Goal: Browse casually

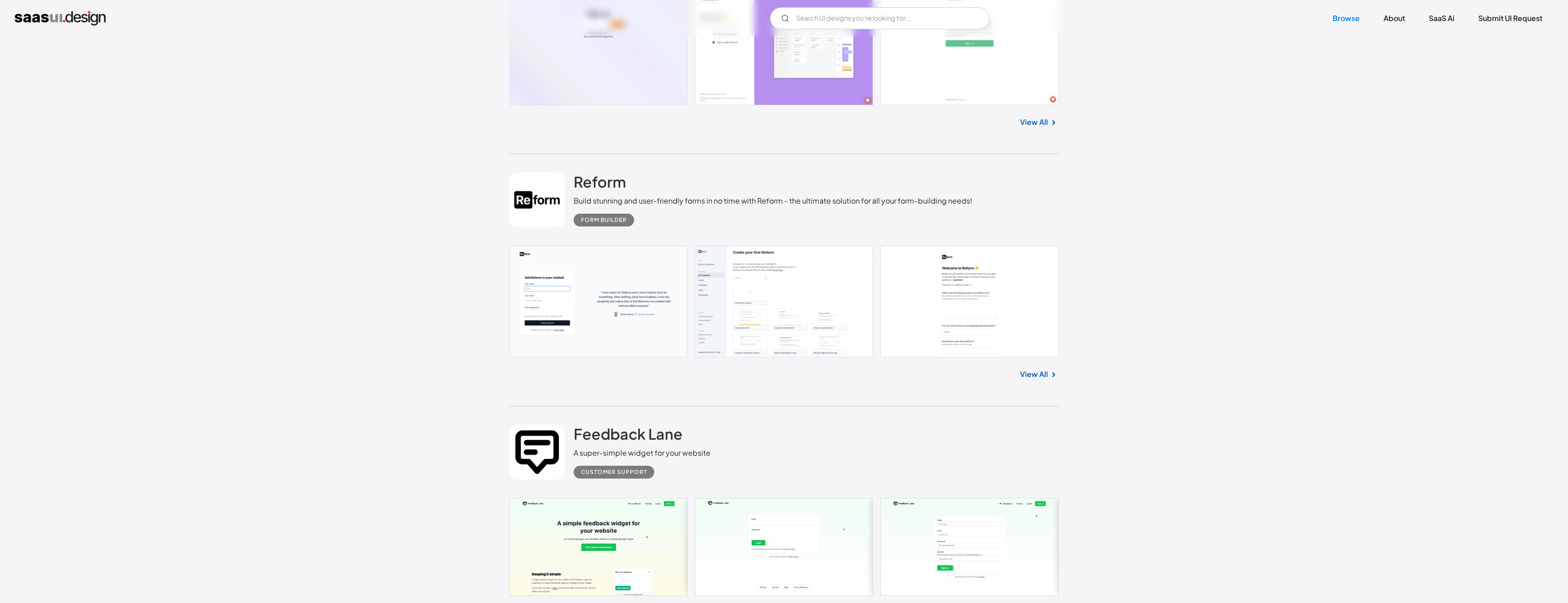
scroll to position [4374, 0]
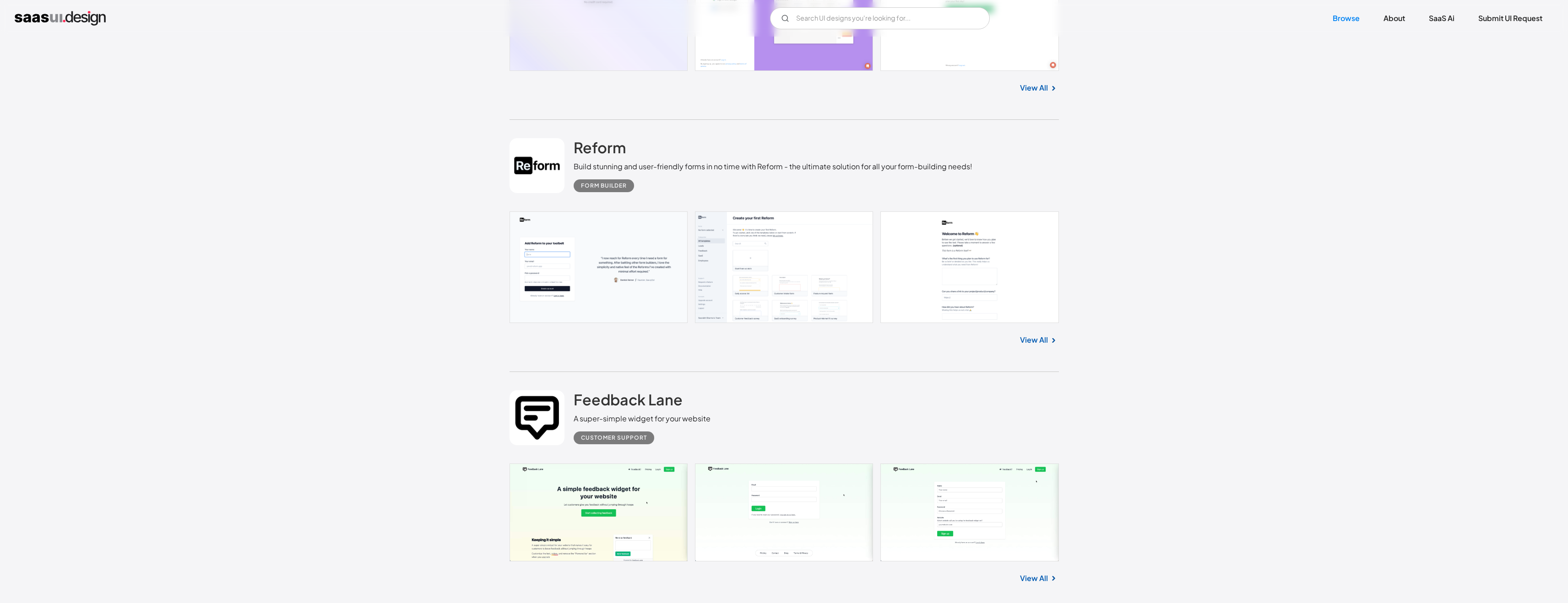
click at [581, 503] on link at bounding box center [784, 513] width 550 height 98
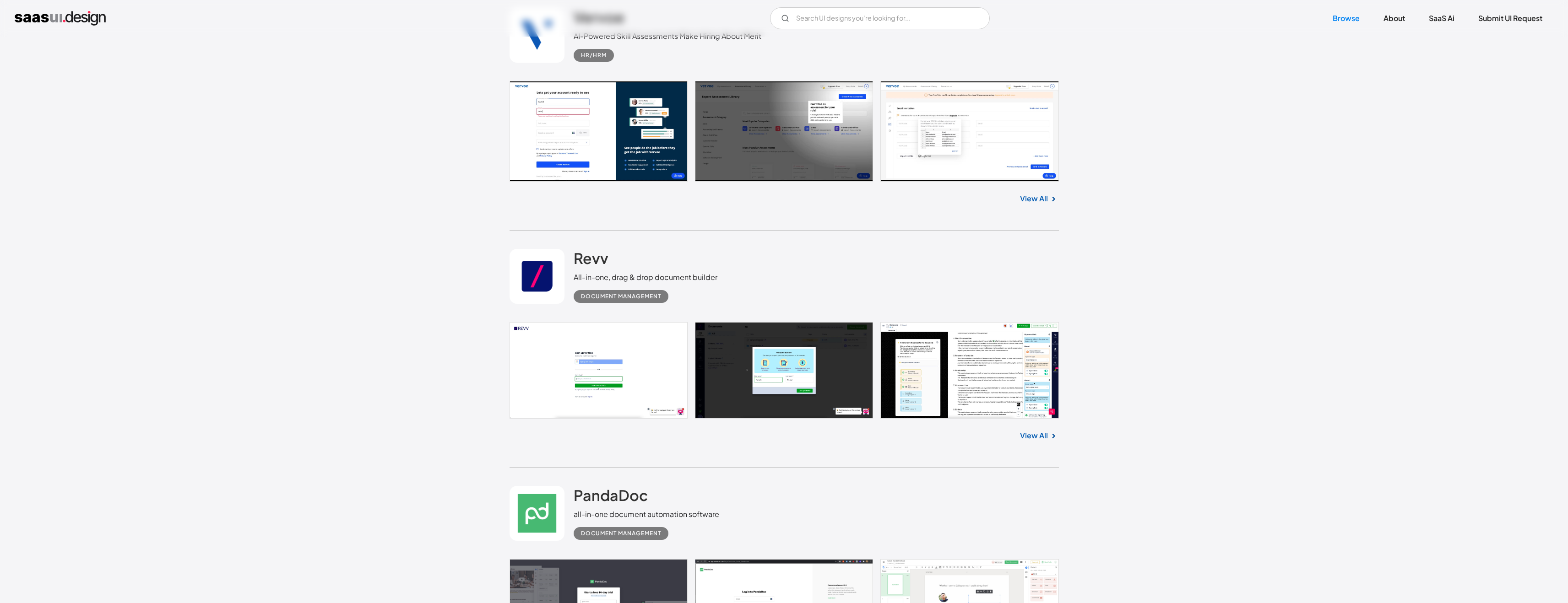
scroll to position [5442, 0]
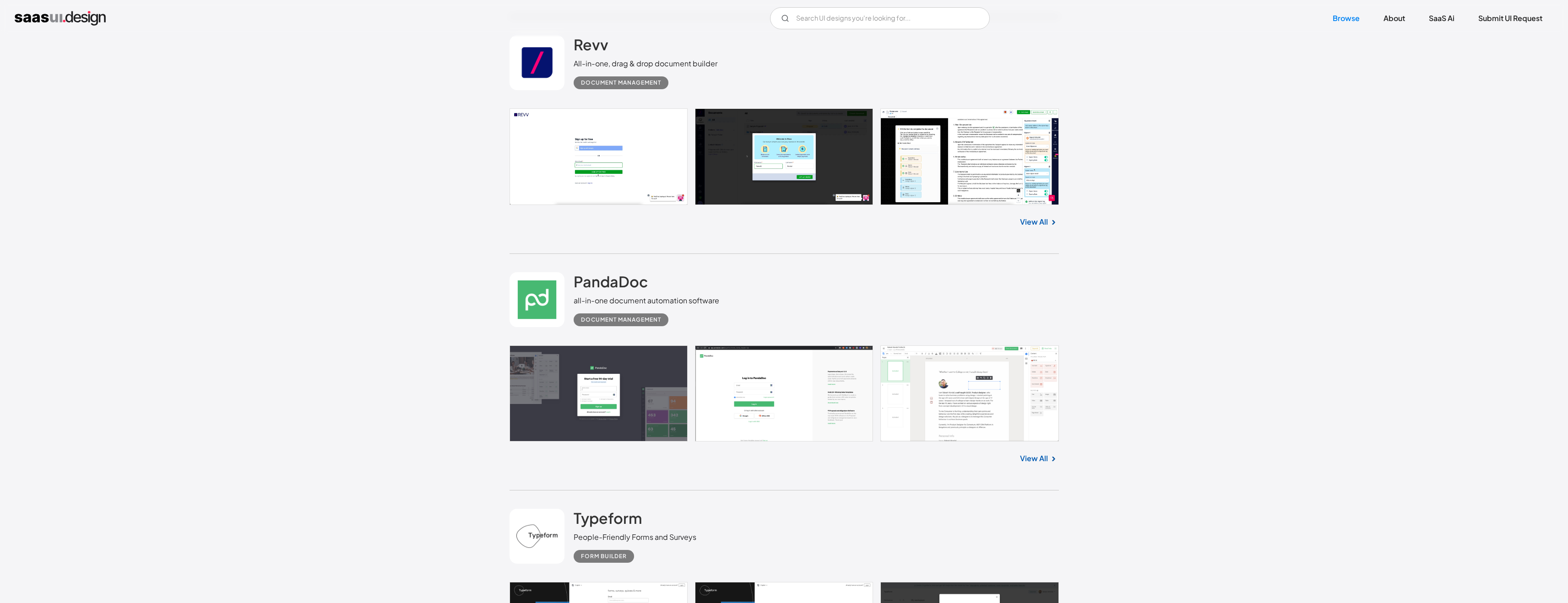
click at [680, 418] on link at bounding box center [784, 393] width 550 height 97
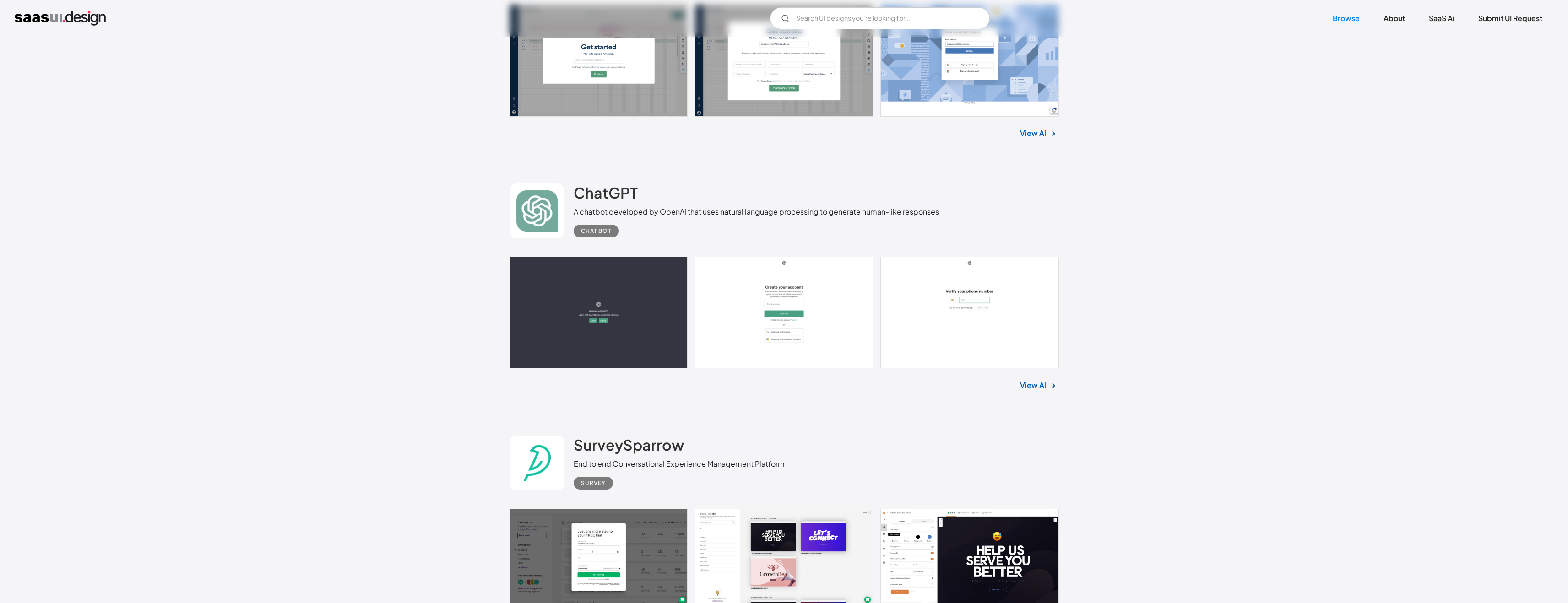
scroll to position [6818, 0]
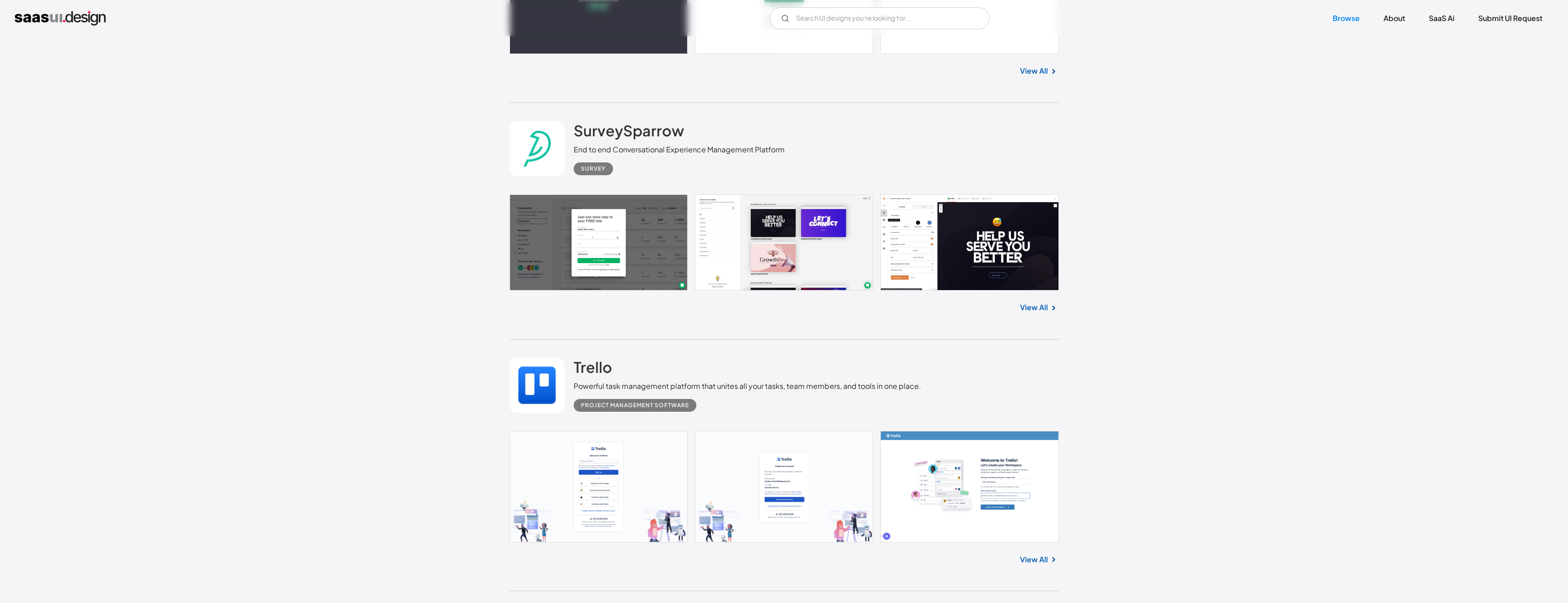
click at [627, 263] on link at bounding box center [784, 242] width 550 height 96
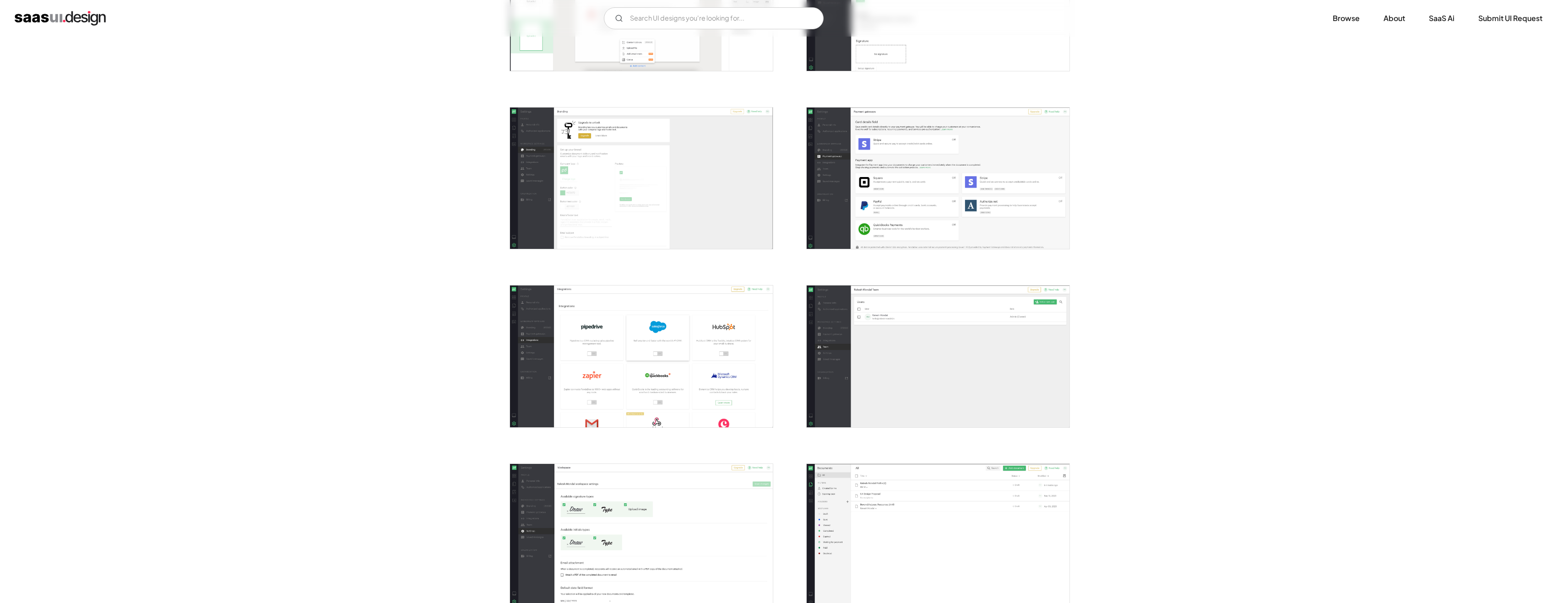
scroll to position [572, 0]
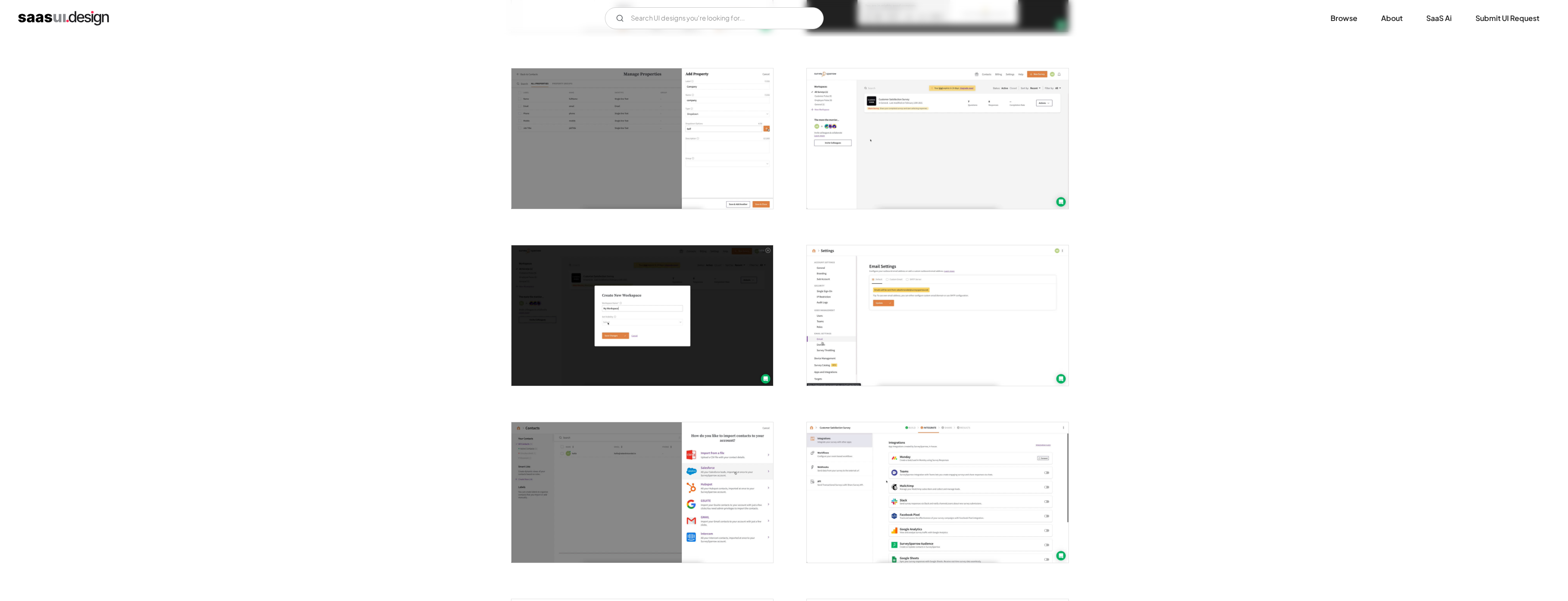
scroll to position [769, 0]
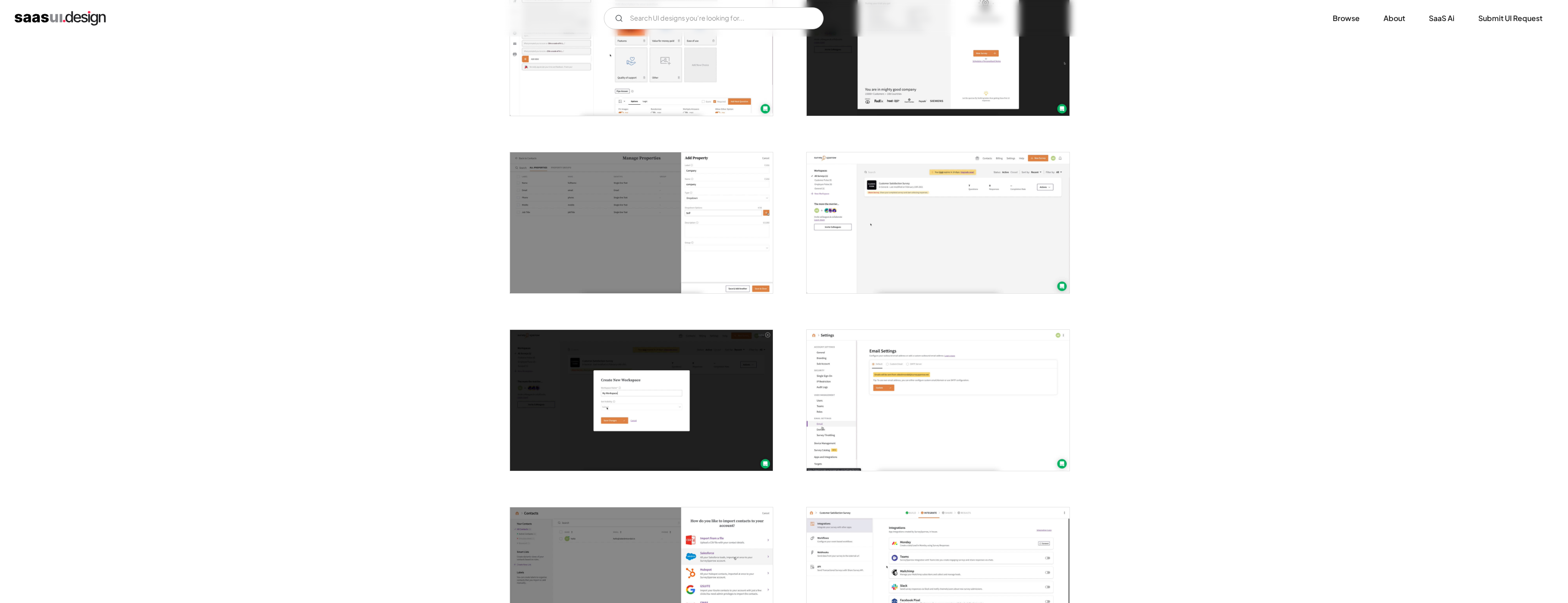
click at [965, 224] on img "open lightbox" at bounding box center [938, 222] width 263 height 141
